Goal: Check status: Check status

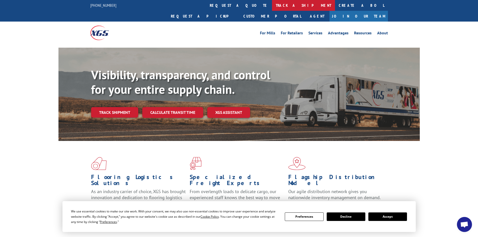
click at [272, 5] on link "track a shipment" at bounding box center [303, 5] width 63 height 11
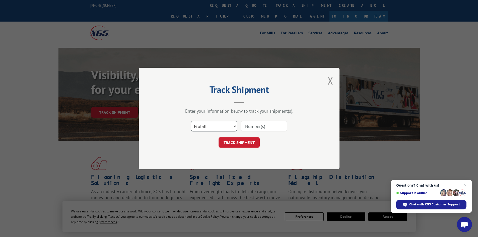
click at [236, 123] on select "Select category... Probill BOL PO" at bounding box center [214, 126] width 46 height 11
select select "bol"
click at [191, 121] on select "Select category... Probill BOL PO" at bounding box center [214, 126] width 46 height 11
click at [261, 129] on input at bounding box center [264, 126] width 46 height 11
type input "207489"
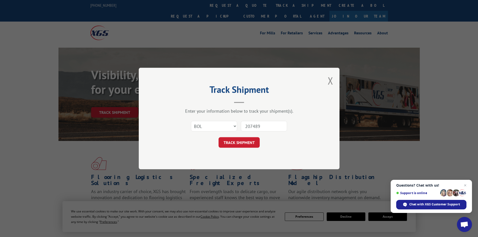
click button "TRACK SHIPMENT" at bounding box center [238, 142] width 41 height 11
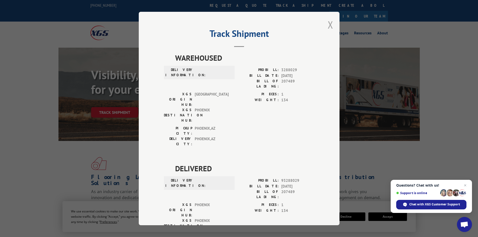
click at [329, 23] on button "Close modal" at bounding box center [330, 24] width 6 height 13
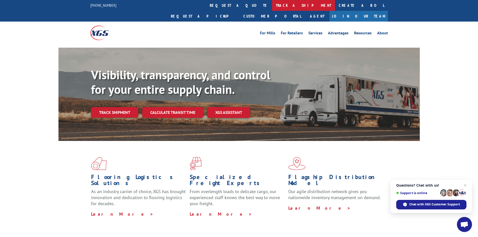
click at [272, 2] on link "track a shipment" at bounding box center [303, 5] width 63 height 11
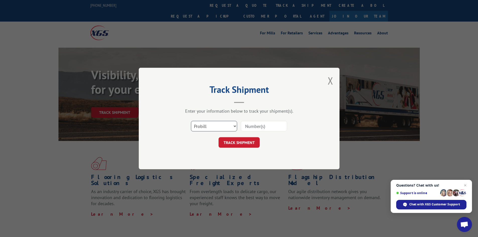
click at [236, 124] on select "Select category... Probill BOL PO" at bounding box center [214, 126] width 46 height 11
select select "bol"
click at [191, 121] on select "Select category... Probill BOL PO" at bounding box center [214, 126] width 46 height 11
click at [253, 124] on input at bounding box center [264, 126] width 46 height 11
type input "#207489"
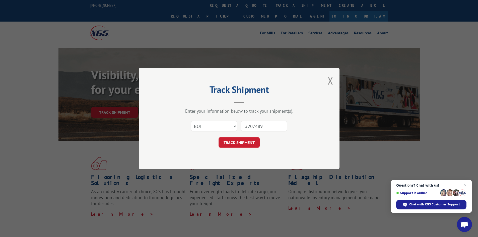
click button "TRACK SHIPMENT" at bounding box center [238, 142] width 41 height 11
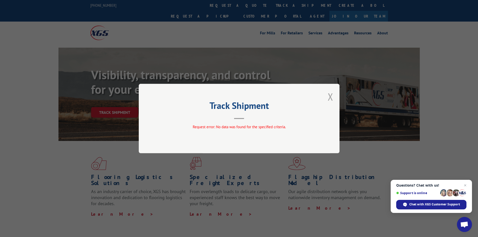
click at [330, 98] on button "Close modal" at bounding box center [330, 96] width 6 height 13
